Goal: Information Seeking & Learning: Understand process/instructions

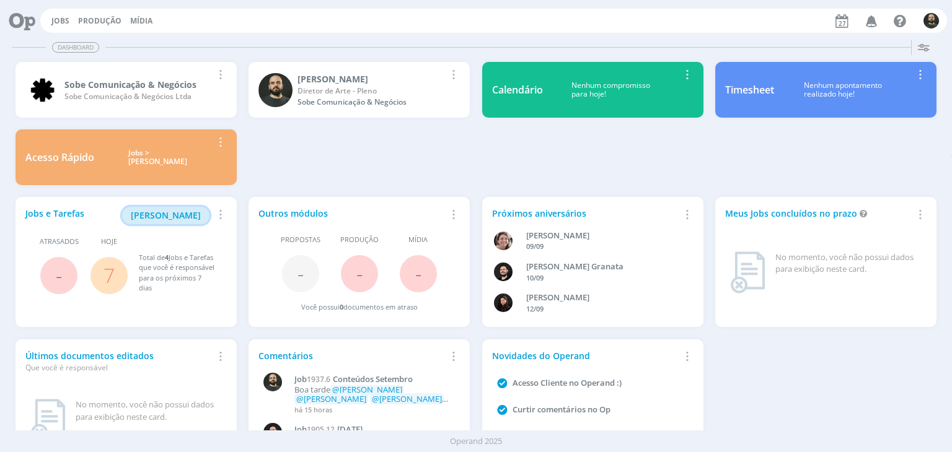
click at [188, 213] on span "[PERSON_NAME]" at bounding box center [166, 215] width 70 height 12
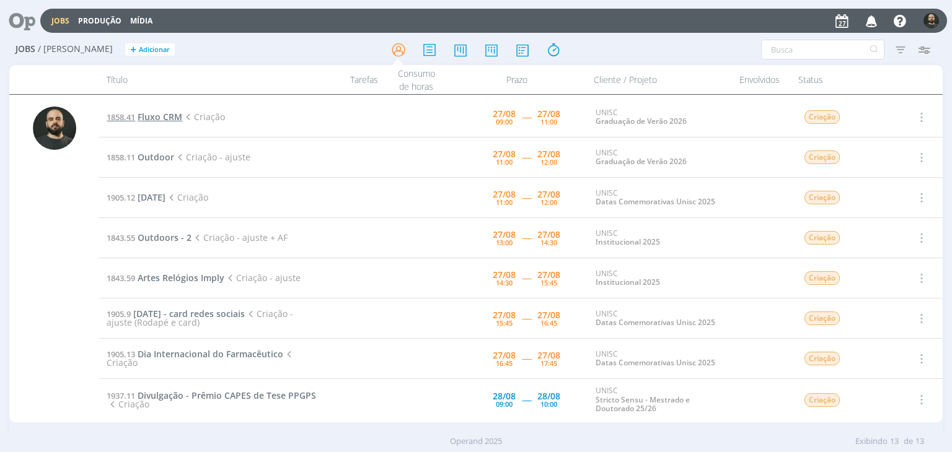
click at [156, 115] on span "Fluxo CRM" at bounding box center [160, 117] width 45 height 12
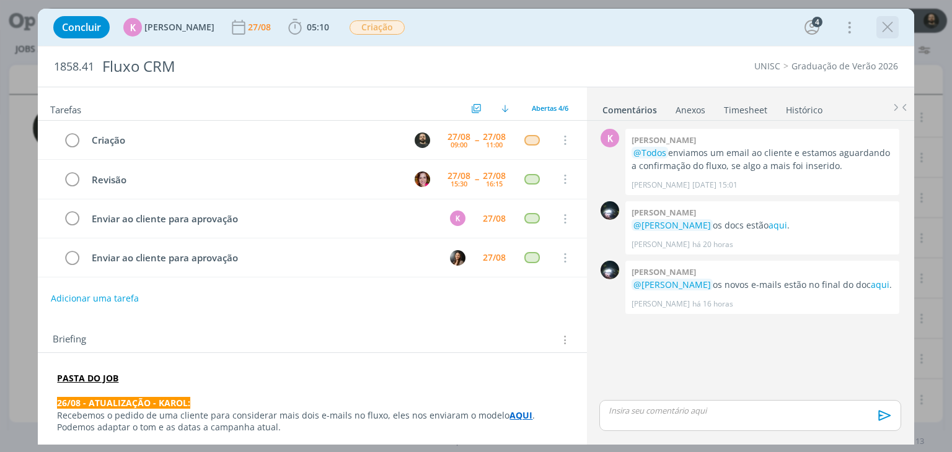
click at [887, 26] on icon "dialog" at bounding box center [887, 27] width 19 height 19
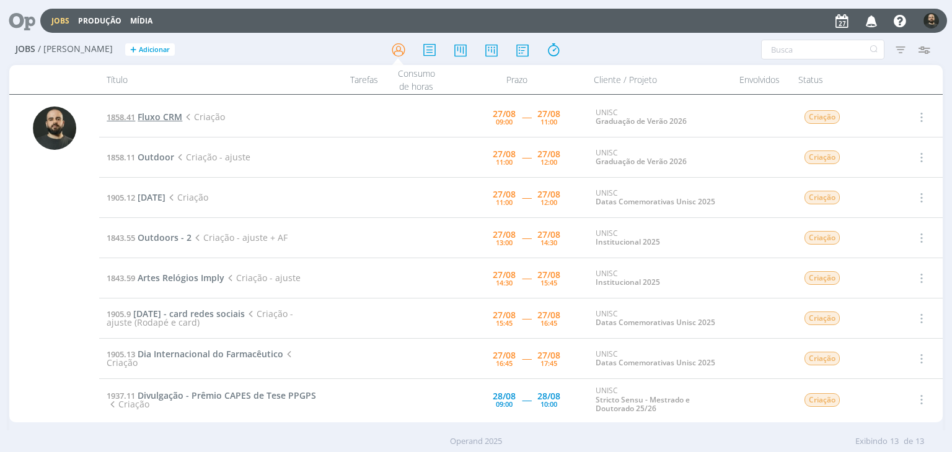
click at [156, 119] on span "Fluxo CRM" at bounding box center [160, 117] width 45 height 12
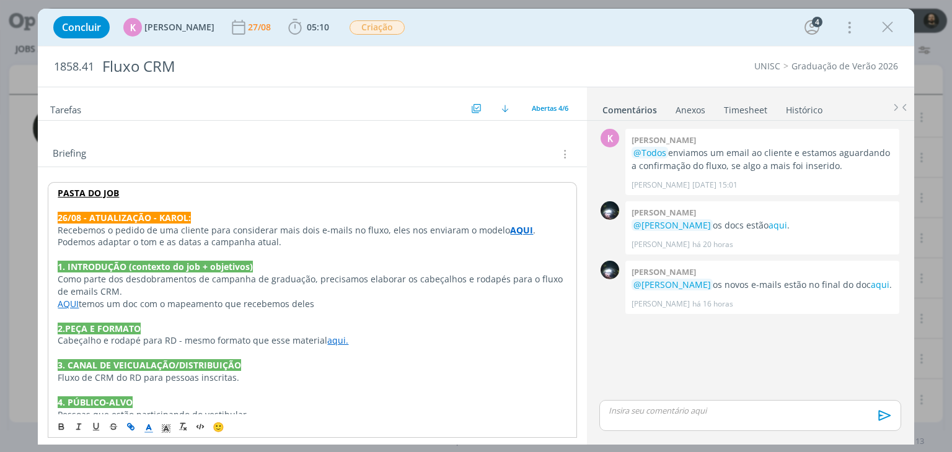
scroll to position [248, 0]
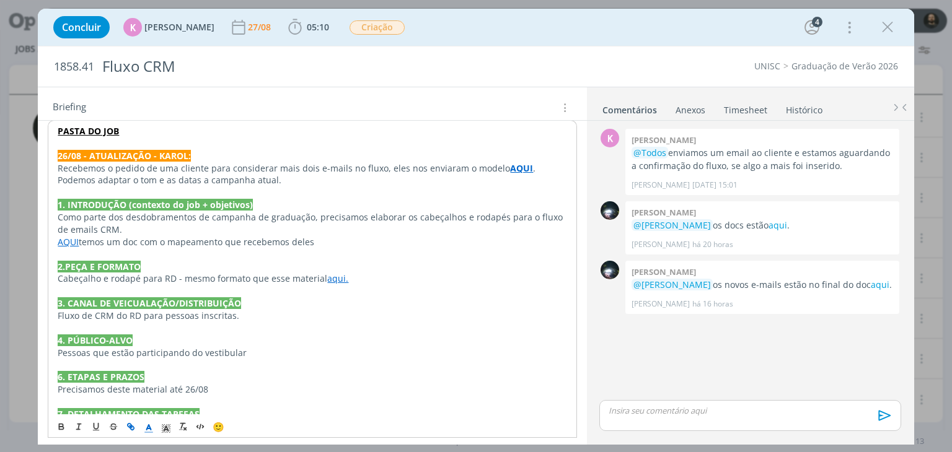
click at [327, 277] on link "aqui." at bounding box center [337, 279] width 21 height 12
click at [327, 302] on link "[URL][DOMAIN_NAME]" at bounding box center [295, 302] width 94 height 16
click at [216, 340] on p "4. PÚBLICO-ALVO" at bounding box center [312, 341] width 509 height 12
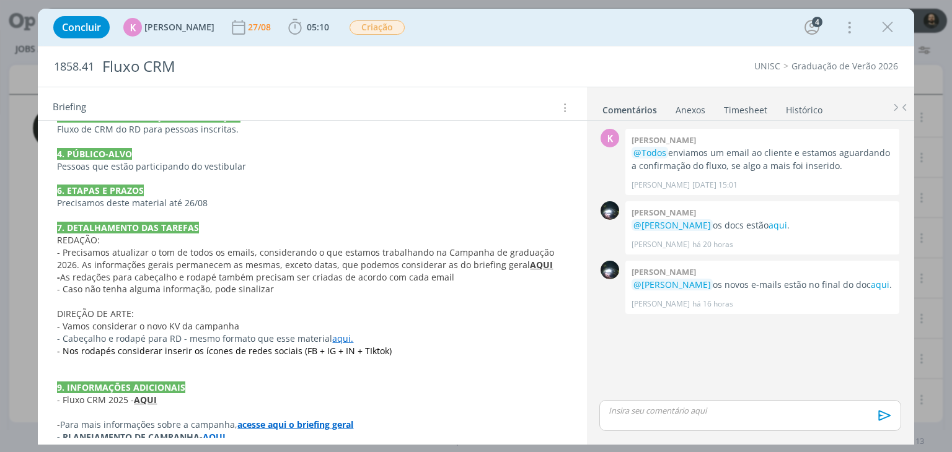
scroll to position [494, 0]
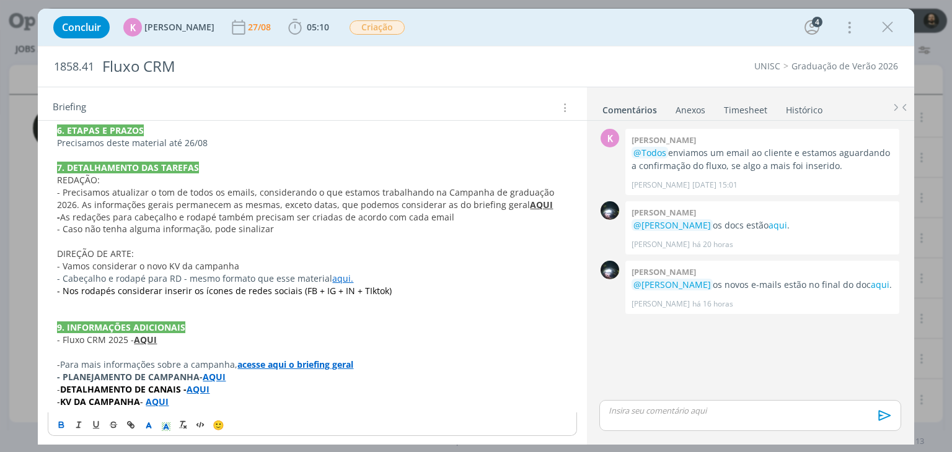
click at [152, 335] on strong "AQUI" at bounding box center [145, 340] width 23 height 12
click at [164, 361] on link "[URL][DOMAIN_NAME]" at bounding box center [138, 364] width 94 height 16
click at [398, 300] on p "dialog" at bounding box center [312, 303] width 510 height 12
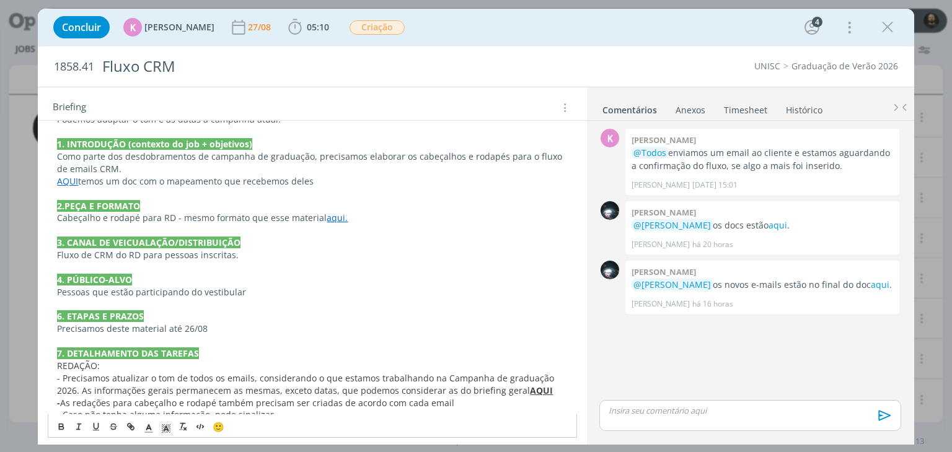
scroll to position [184, 0]
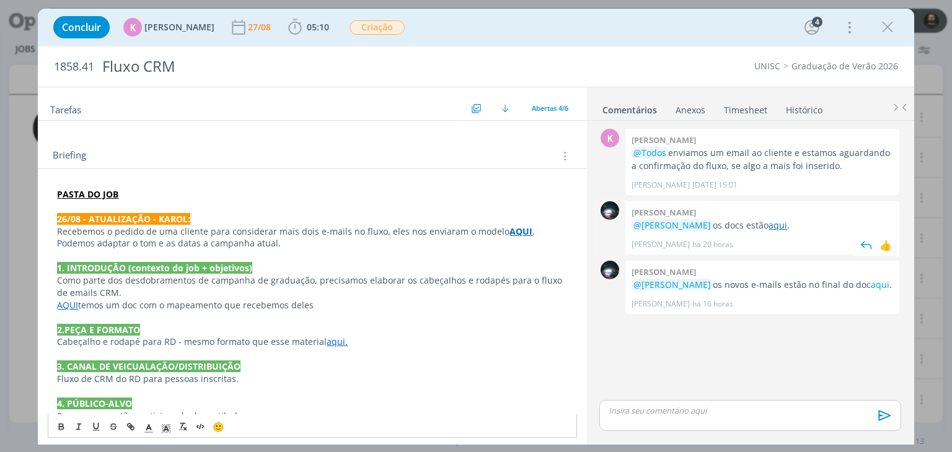
click at [774, 226] on link "aqui" at bounding box center [777, 225] width 19 height 12
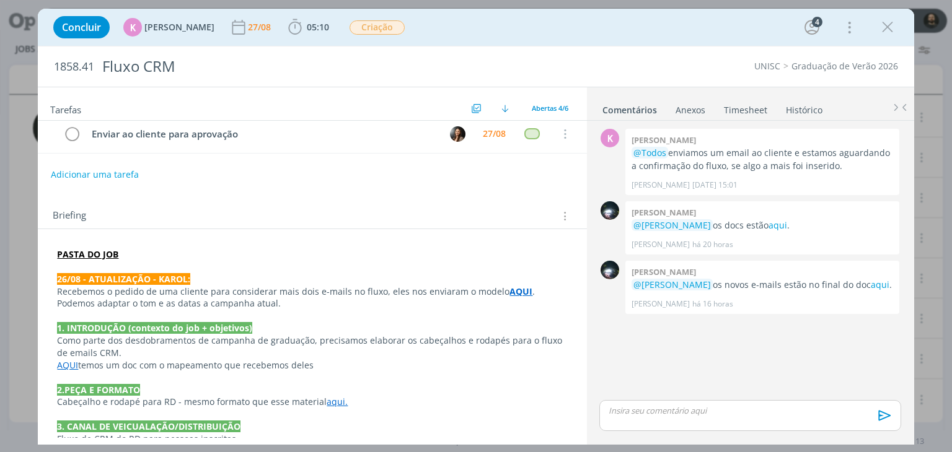
scroll to position [186, 0]
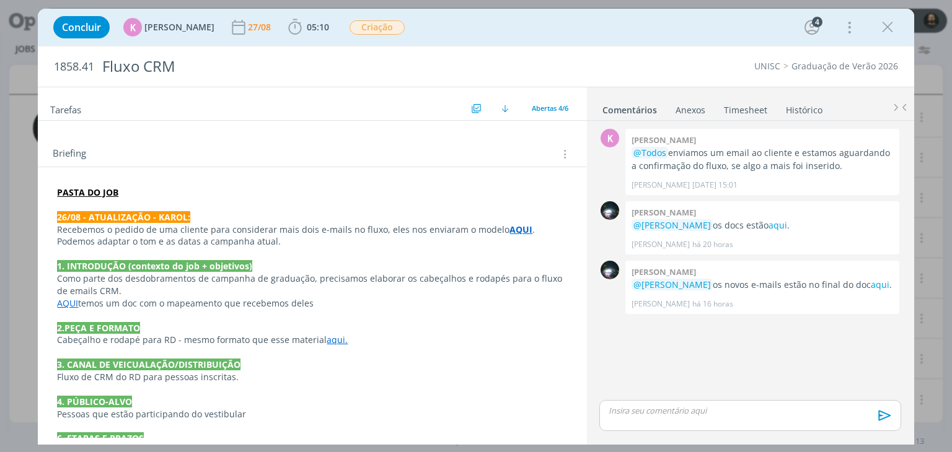
click at [510, 224] on strong "AQUI" at bounding box center [520, 230] width 23 height 12
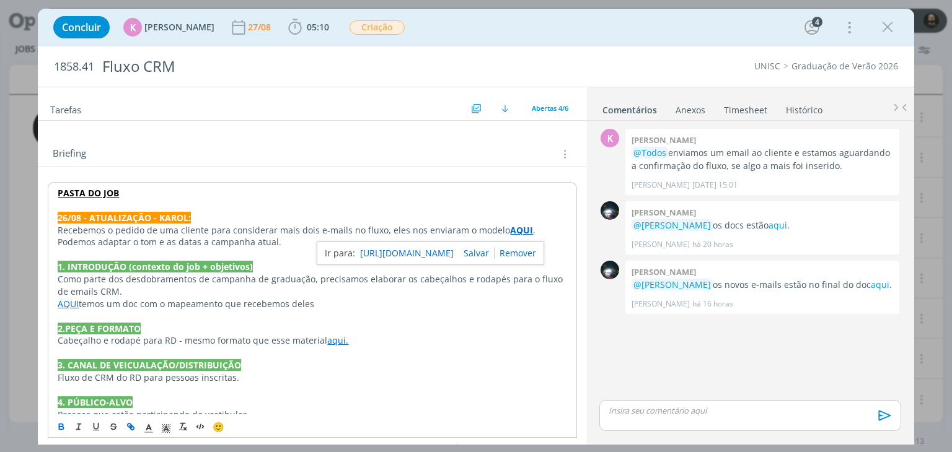
click at [433, 255] on link "[URL][DOMAIN_NAME]" at bounding box center [407, 253] width 94 height 16
click at [377, 336] on p "Cabeçalho e rodapé para RD - mesmo formato que esse material aqui." at bounding box center [312, 341] width 509 height 12
click at [69, 301] on link "AQUI" at bounding box center [68, 304] width 21 height 12
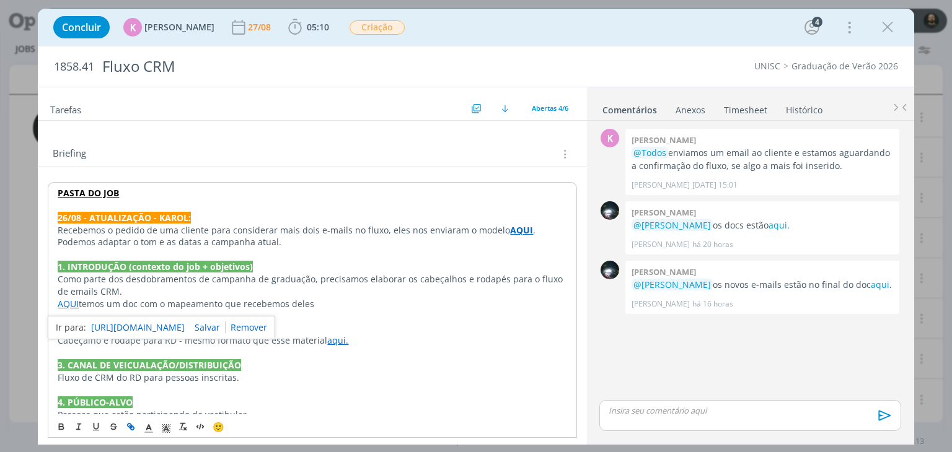
click at [116, 327] on link "[URL][DOMAIN_NAME]" at bounding box center [138, 328] width 94 height 16
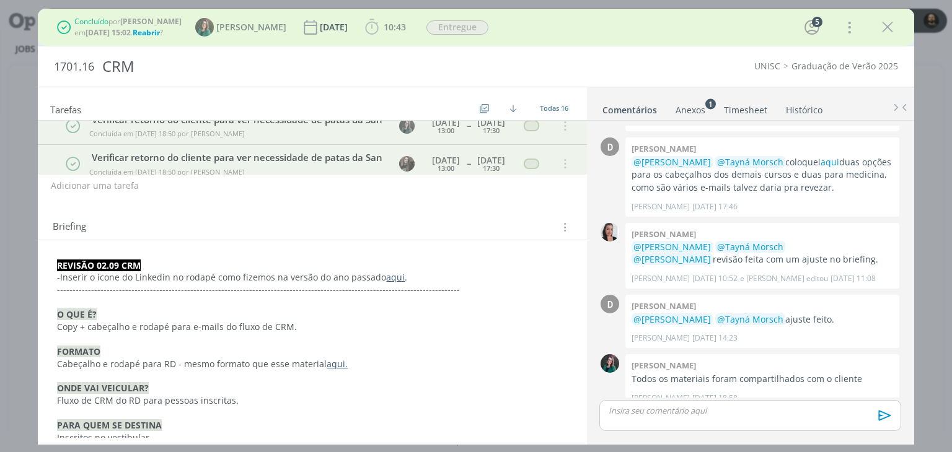
scroll to position [433, 0]
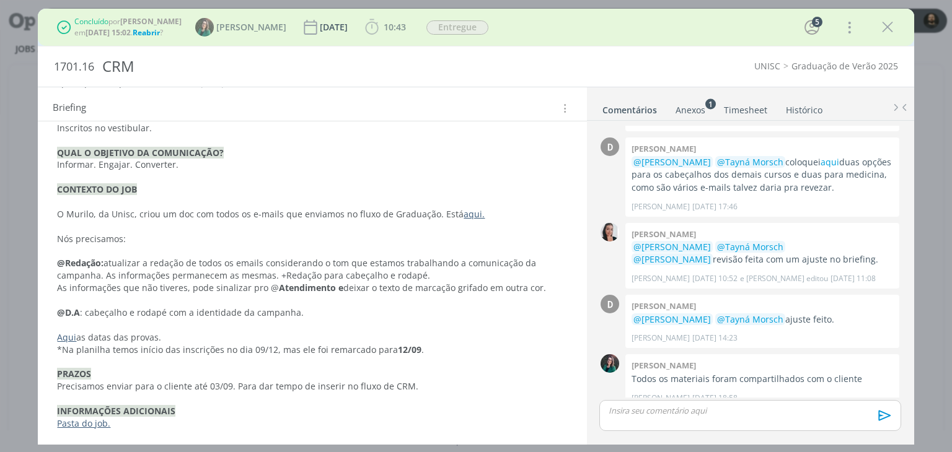
click at [87, 425] on link "Pasta do job." at bounding box center [83, 424] width 53 height 12
